Goal: Transaction & Acquisition: Purchase product/service

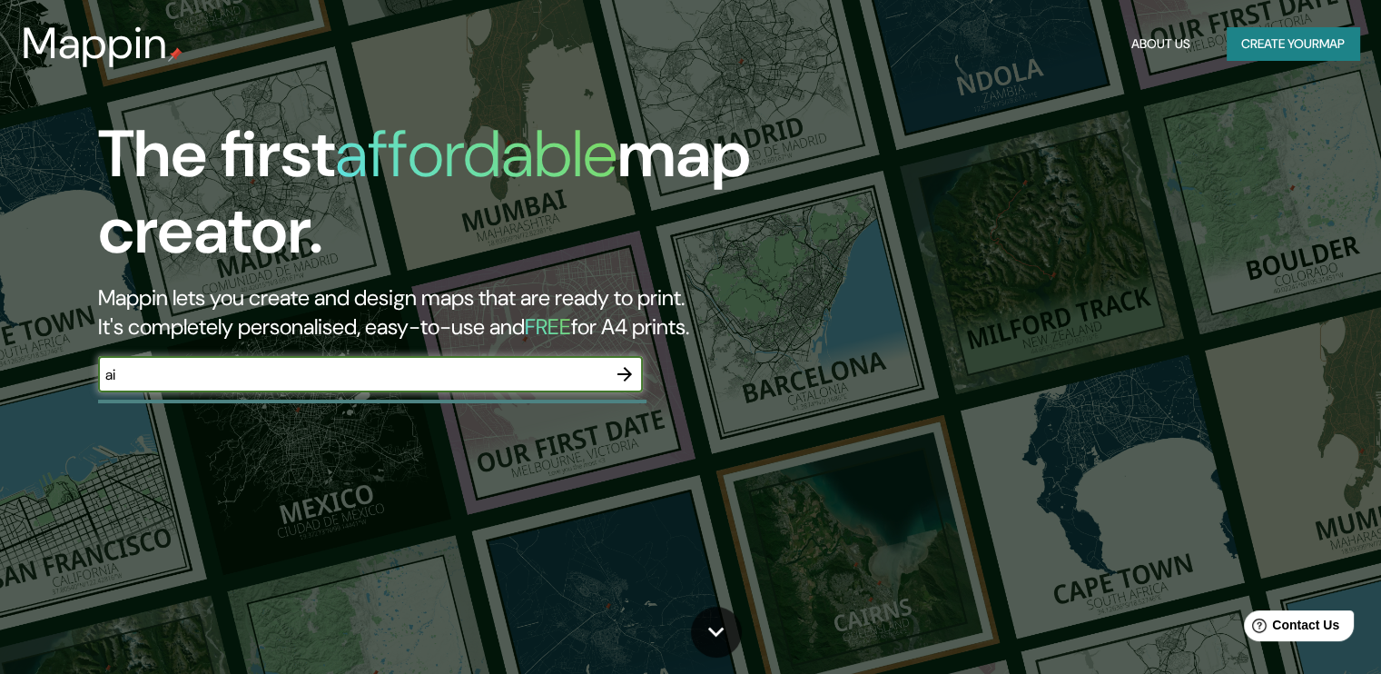
type input "a"
type input "[GEOGRAPHIC_DATA][PERSON_NAME]"
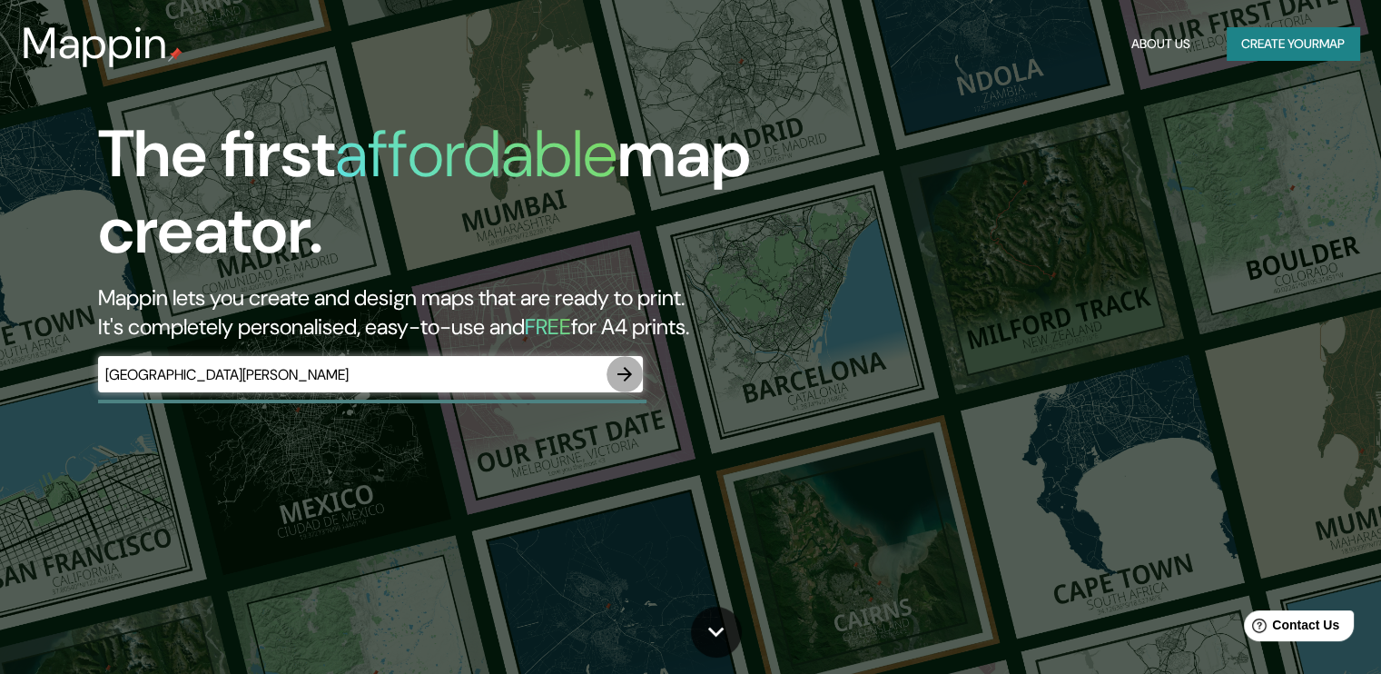
click at [624, 369] on icon "button" at bounding box center [625, 374] width 22 height 22
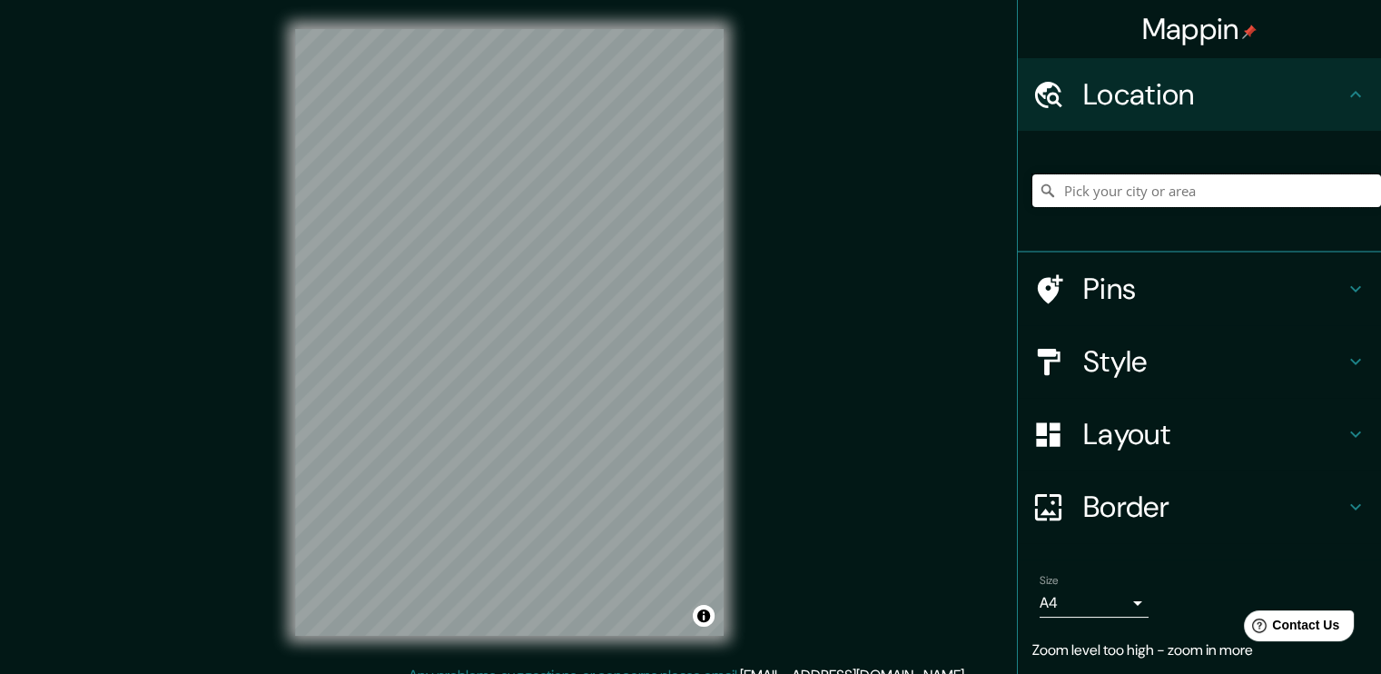
click at [1083, 203] on input "Pick your city or area" at bounding box center [1207, 190] width 349 height 33
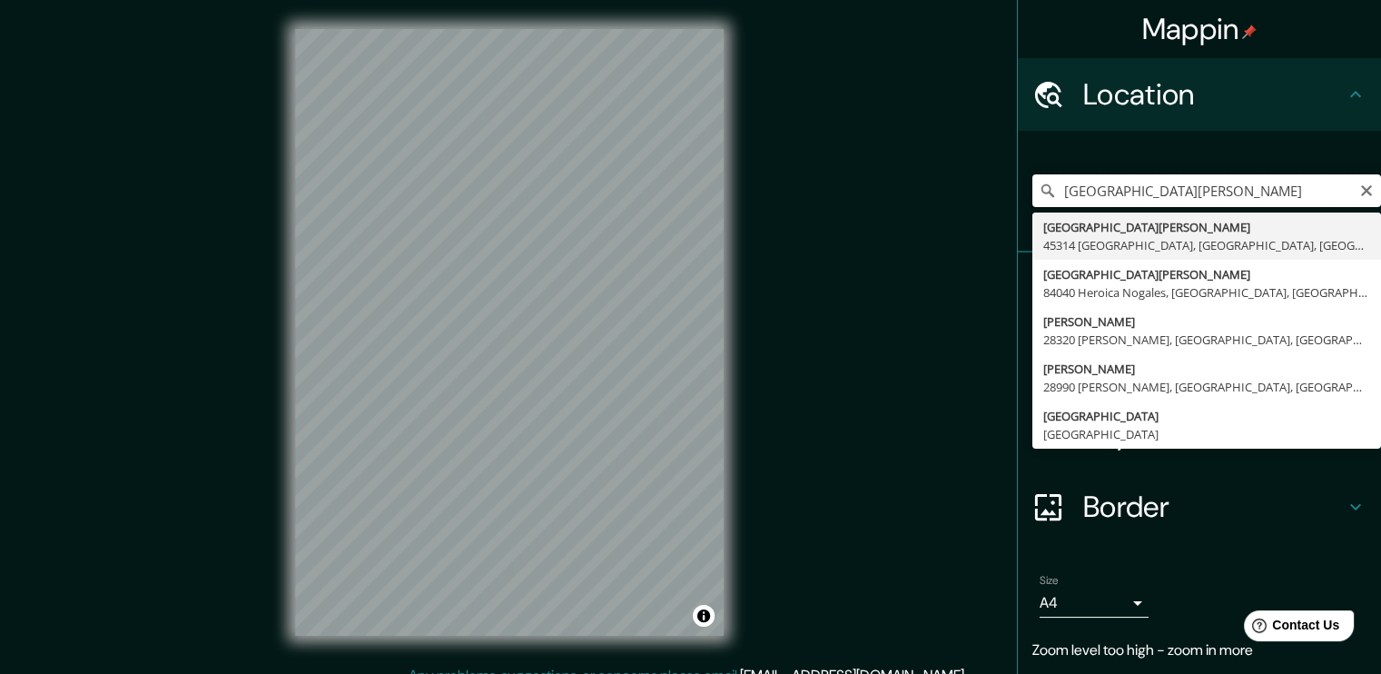
click at [1230, 188] on input "[GEOGRAPHIC_DATA][PERSON_NAME]" at bounding box center [1207, 190] width 349 height 33
type input "c"
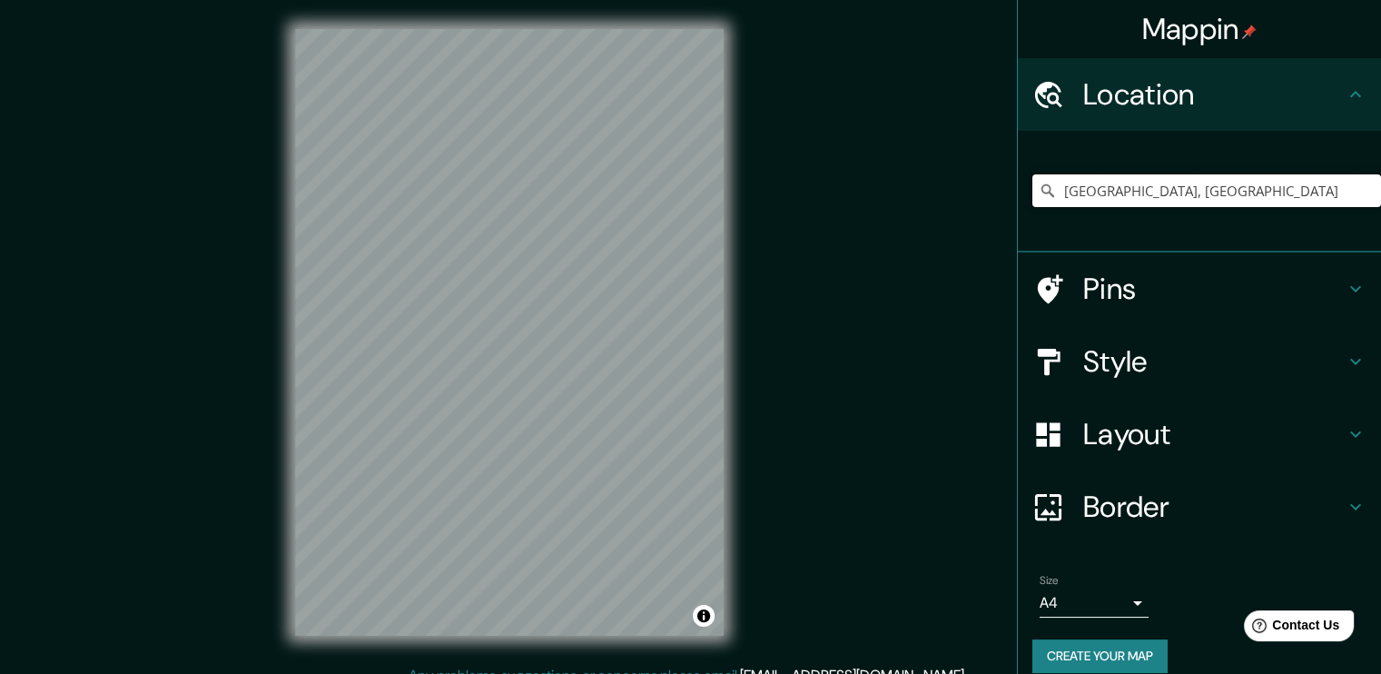
type input "[GEOGRAPHIC_DATA], [GEOGRAPHIC_DATA]"
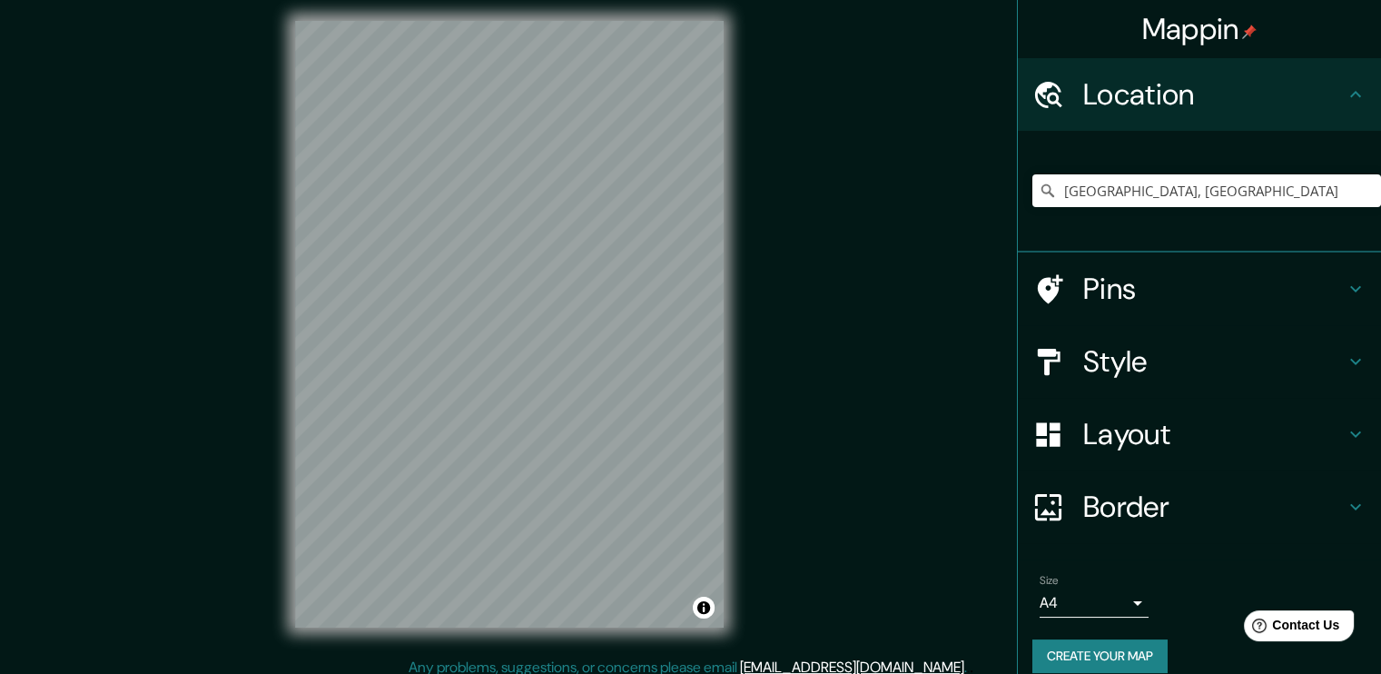
scroll to position [18, 0]
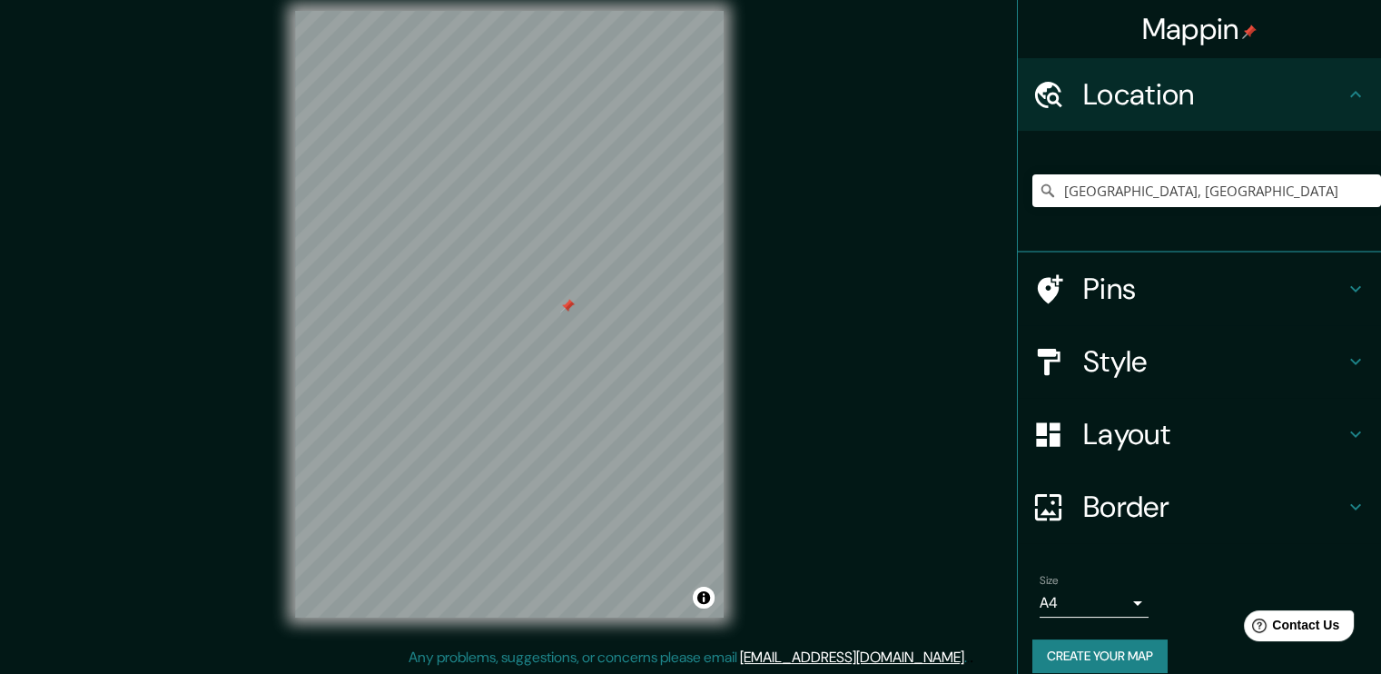
click at [841, 310] on div "Mappin Location [GEOGRAPHIC_DATA], [GEOGRAPHIC_DATA] [GEOGRAPHIC_DATA] [GEOGRAP…" at bounding box center [690, 329] width 1381 height 694
click at [567, 304] on div at bounding box center [567, 306] width 15 height 15
click at [1187, 341] on div "Style" at bounding box center [1199, 361] width 363 height 73
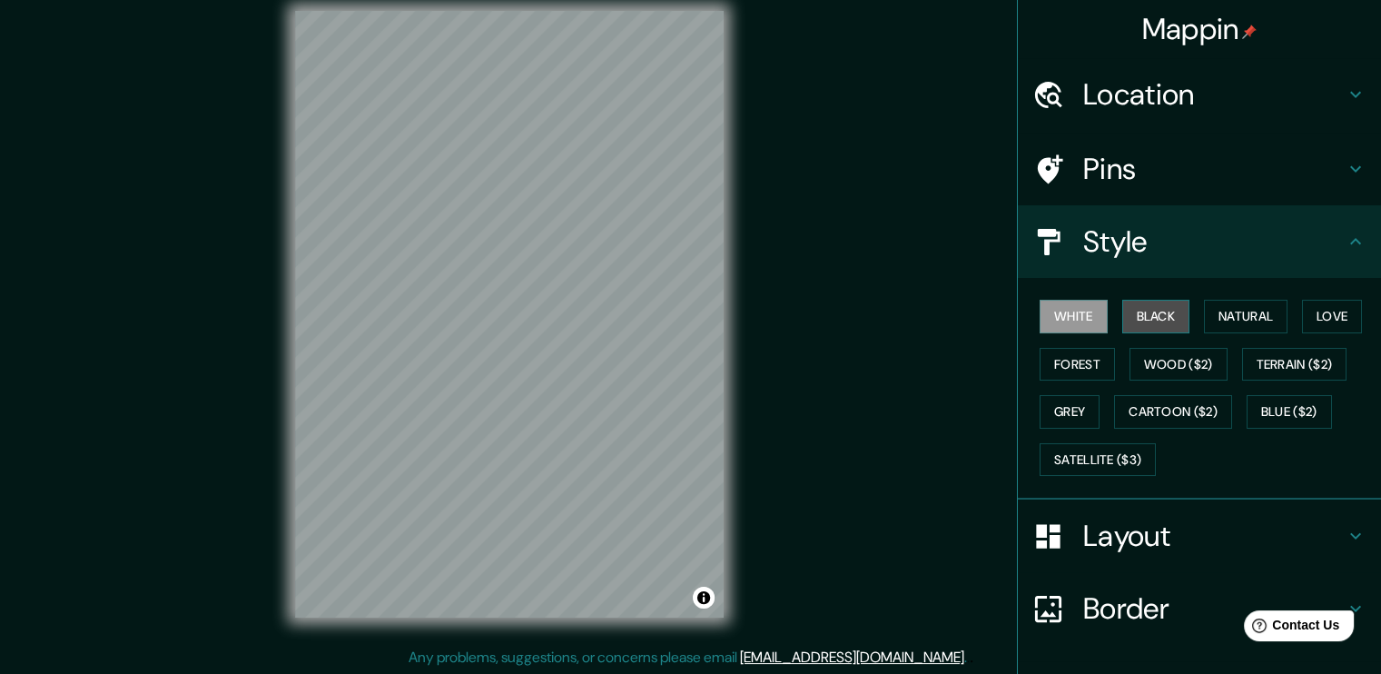
click at [1140, 302] on button "Black" at bounding box center [1156, 317] width 68 height 34
click at [1233, 341] on div "White Black Natural Love Forest Wood ($2) Terrain ($2) Grey Cartoon ($2) Blue (…" at bounding box center [1207, 387] width 349 height 191
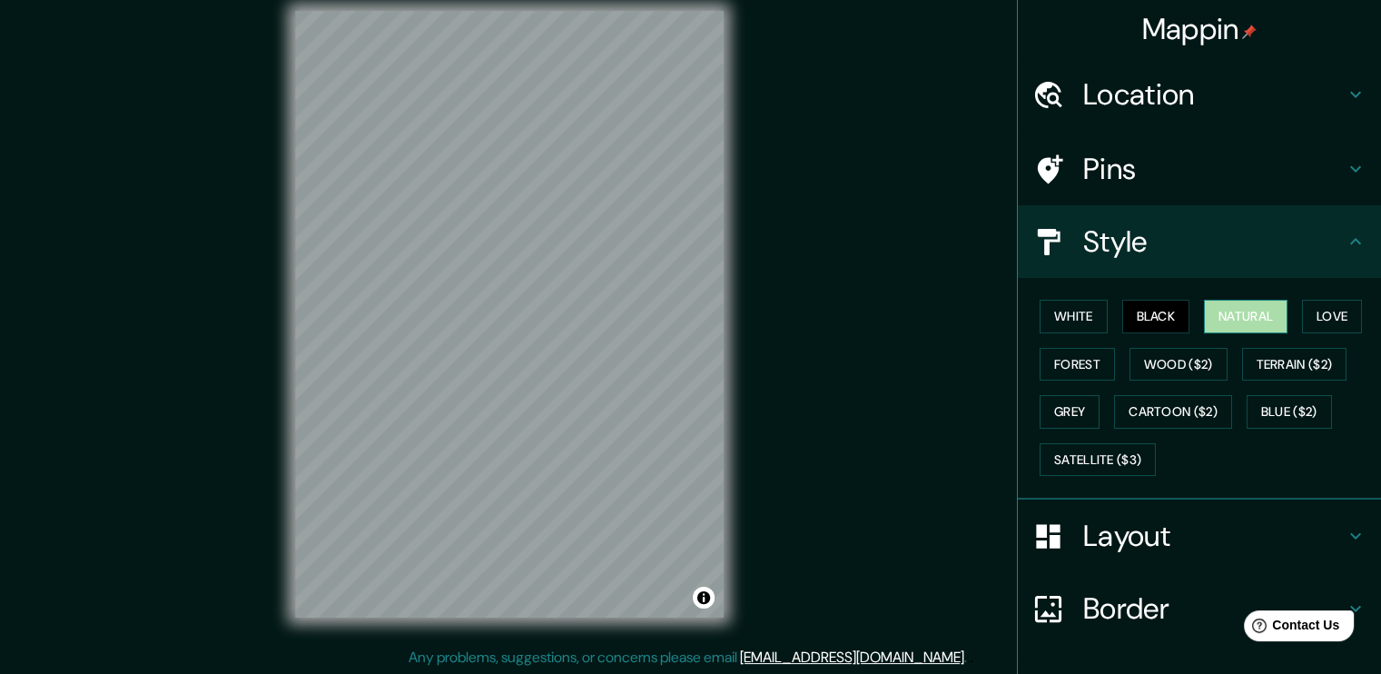
click at [1226, 319] on button "Natural" at bounding box center [1246, 317] width 84 height 34
click at [1335, 321] on button "Love" at bounding box center [1332, 317] width 60 height 34
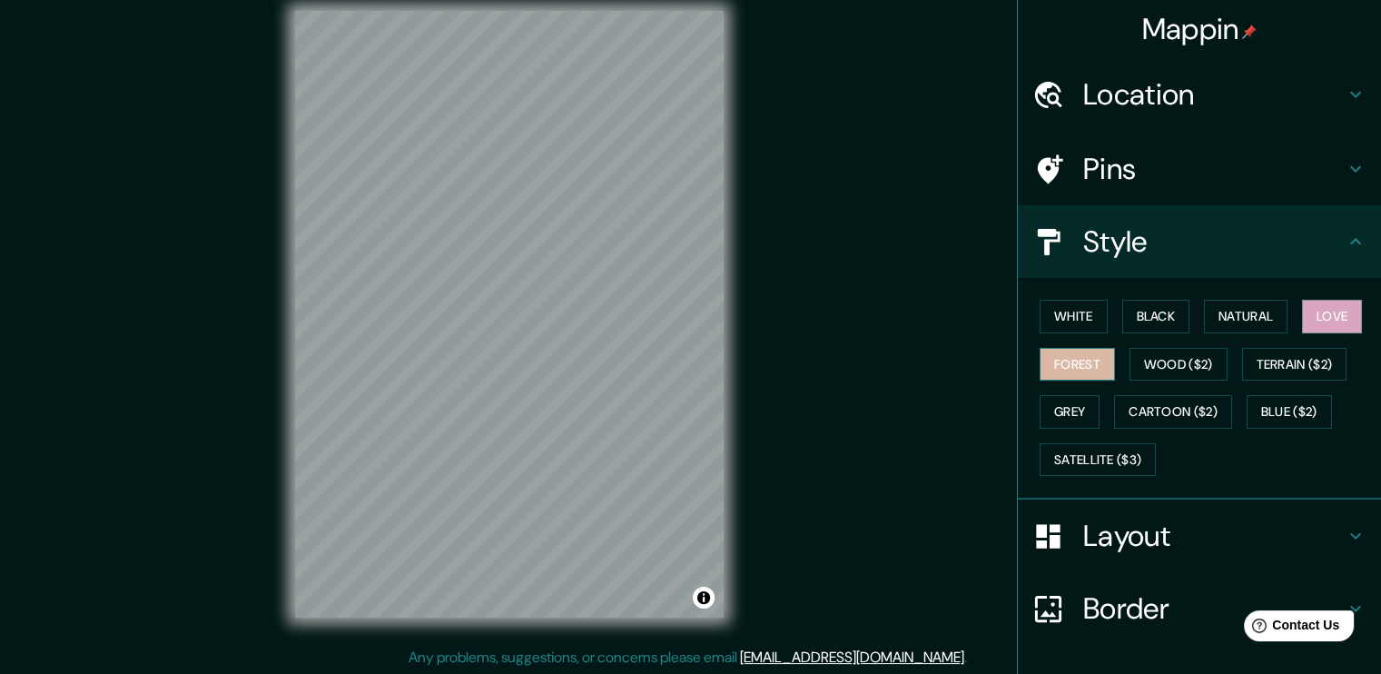
click at [1093, 362] on button "Forest" at bounding box center [1077, 365] width 75 height 34
click at [1198, 355] on button "Wood ($2)" at bounding box center [1179, 365] width 98 height 34
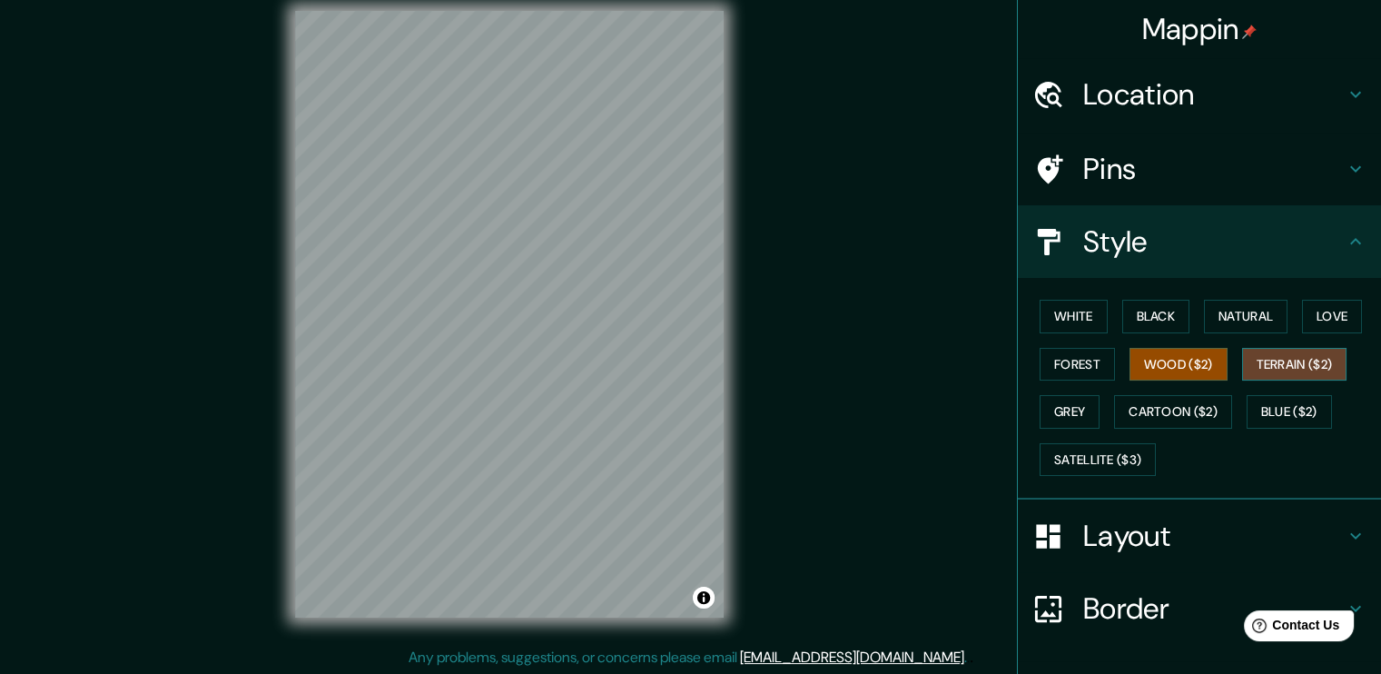
click at [1282, 368] on button "Terrain ($2)" at bounding box center [1294, 365] width 105 height 34
click at [1082, 391] on div "White Black Natural Love Forest Wood ($2) Terrain ($2) Grey Cartoon ($2) Blue (…" at bounding box center [1207, 387] width 349 height 191
click at [1064, 418] on button "Grey" at bounding box center [1070, 412] width 60 height 34
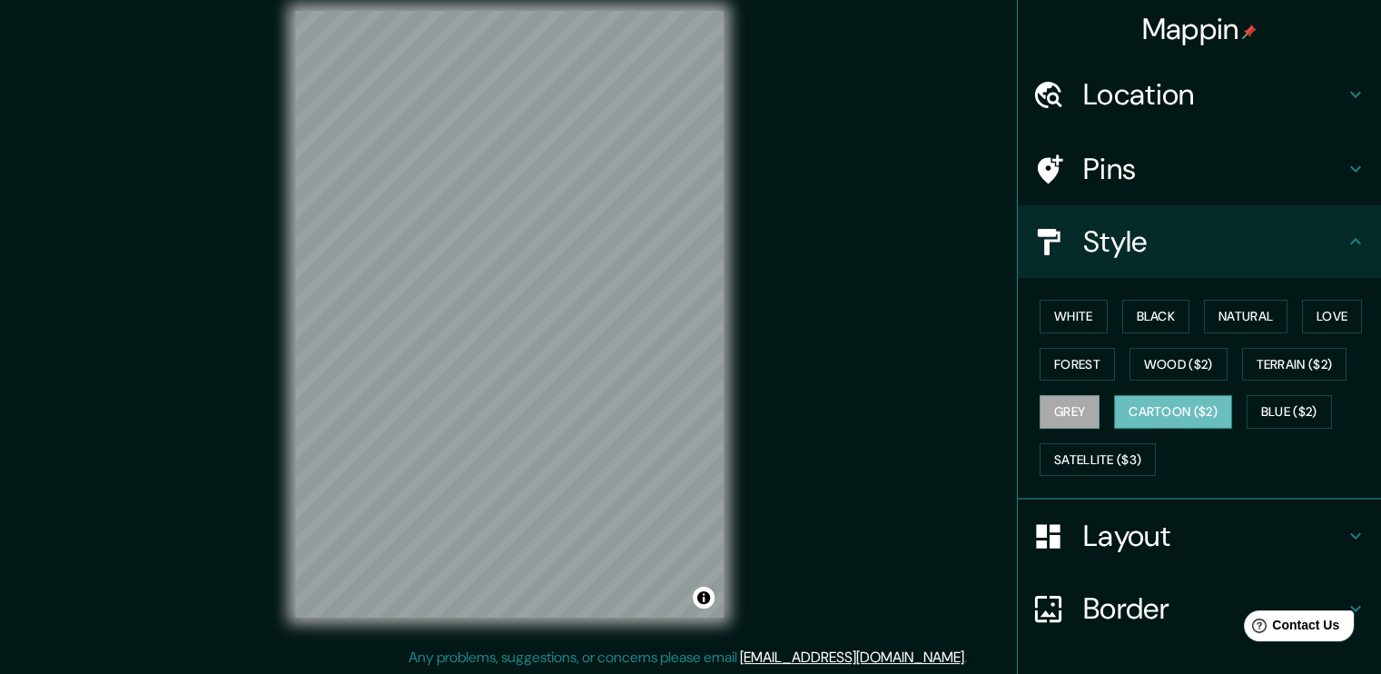
click at [1162, 404] on button "Cartoon ($2)" at bounding box center [1173, 412] width 118 height 34
click at [1253, 404] on button "Blue ($2)" at bounding box center [1289, 412] width 85 height 34
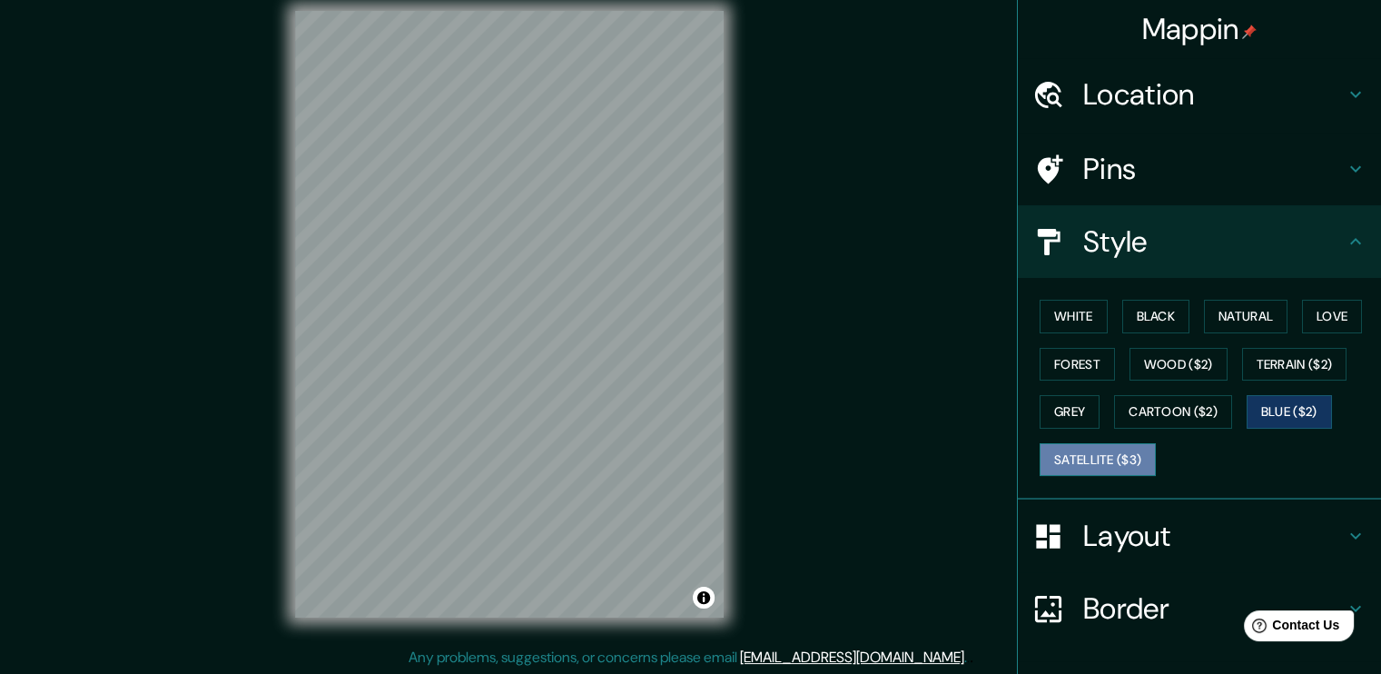
click at [1079, 460] on button "Satellite ($3)" at bounding box center [1098, 460] width 116 height 34
click at [1280, 395] on button "Blue ($2)" at bounding box center [1289, 412] width 85 height 34
click at [1126, 417] on button "Cartoon ($2)" at bounding box center [1173, 412] width 118 height 34
click at [1292, 421] on button "Blue ($2)" at bounding box center [1289, 412] width 85 height 34
click at [1045, 413] on button "Grey" at bounding box center [1070, 412] width 60 height 34
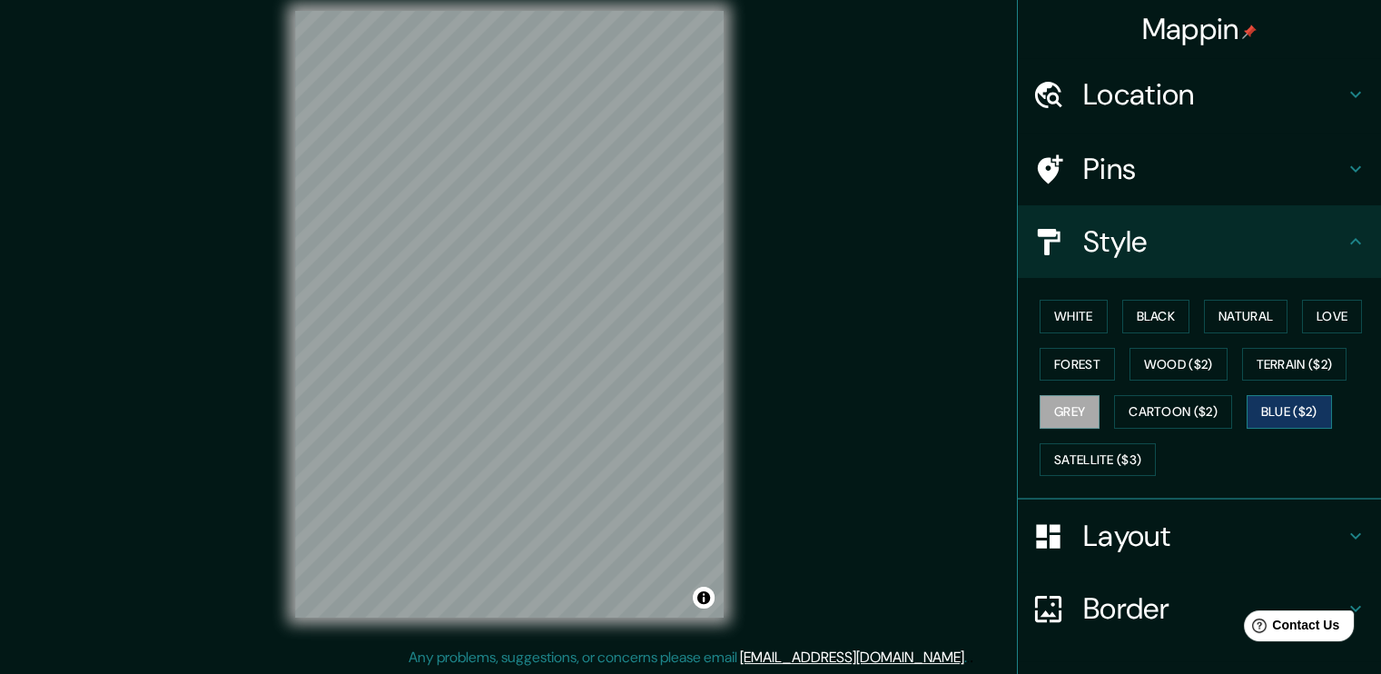
click at [1302, 402] on button "Blue ($2)" at bounding box center [1289, 412] width 85 height 34
click at [850, 47] on div "Mappin Location [GEOGRAPHIC_DATA], [GEOGRAPHIC_DATA] [GEOGRAPHIC_DATA] [GEOGRAP…" at bounding box center [690, 329] width 1381 height 694
